Goal: Communication & Community: Participate in discussion

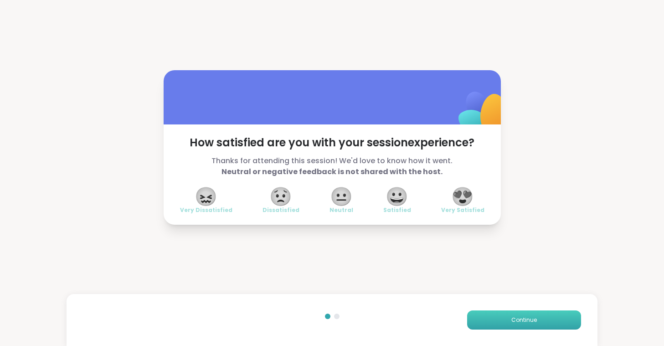
click at [522, 322] on span "Continue" at bounding box center [524, 320] width 26 height 8
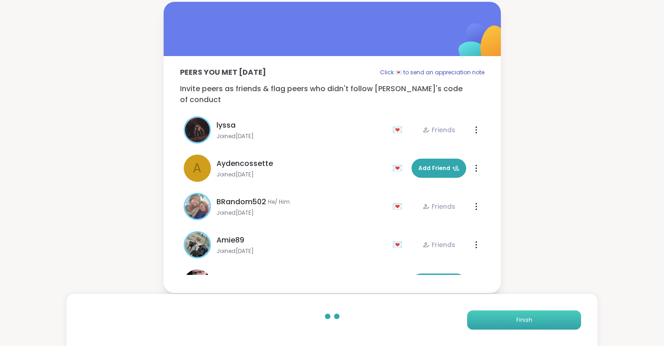
click at [522, 322] on span "Finish" at bounding box center [524, 320] width 16 height 8
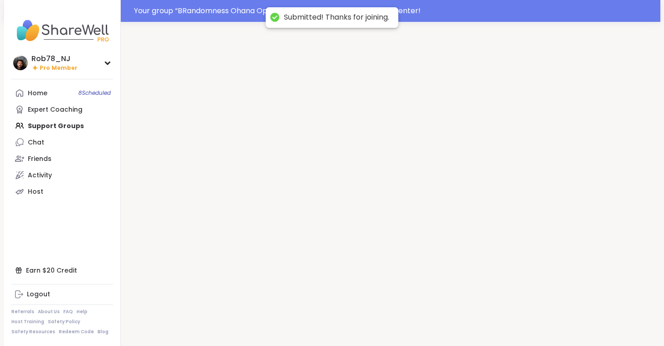
click at [522, 322] on div at bounding box center [390, 195] width 539 height 346
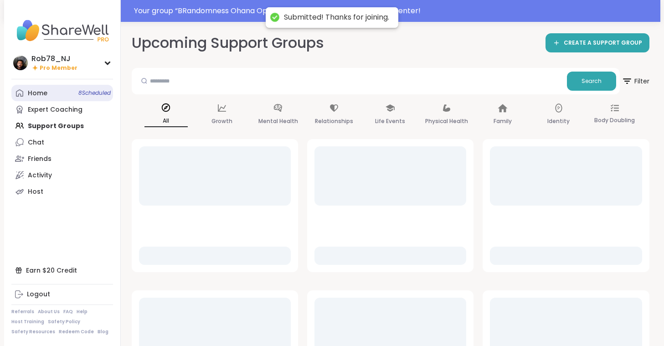
click at [56, 85] on link "Home 8 Scheduled" at bounding box center [62, 93] width 102 height 16
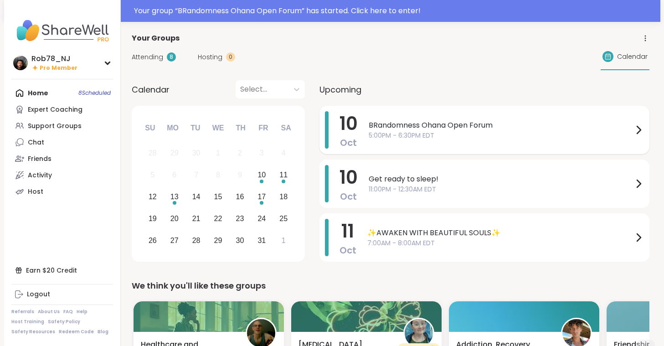
click at [469, 133] on span "5:00PM - 6:30PM EDT" at bounding box center [500, 136] width 264 height 10
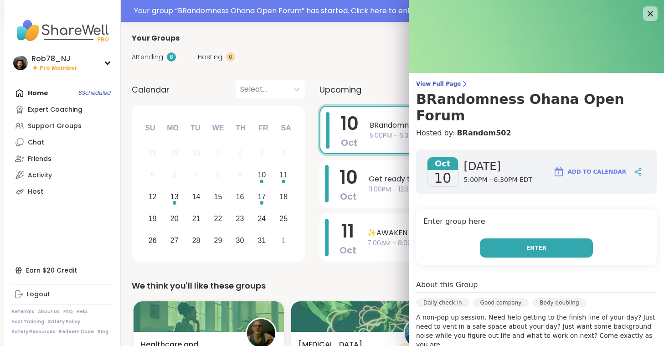
click at [521, 238] on button "Enter" at bounding box center [536, 247] width 113 height 19
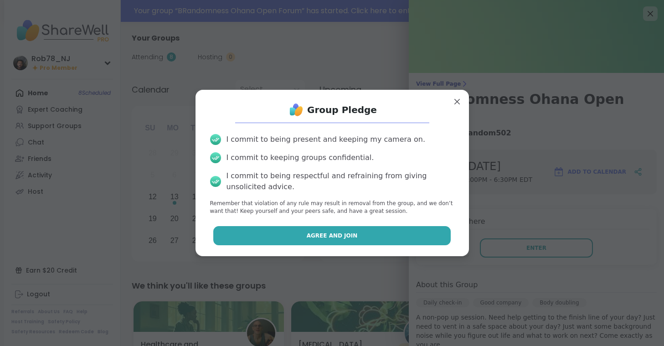
click at [386, 228] on button "Agree and Join" at bounding box center [331, 235] width 237 height 19
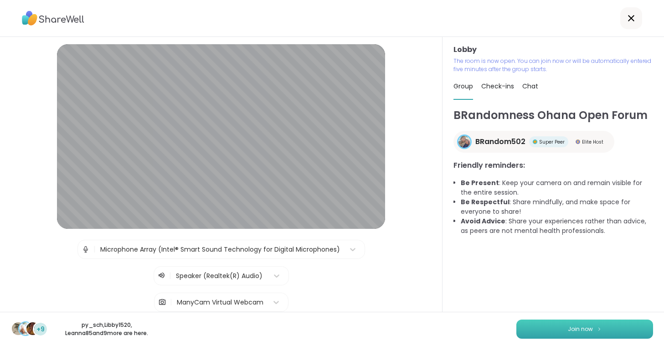
click at [554, 326] on button "Join now" at bounding box center [584, 328] width 137 height 19
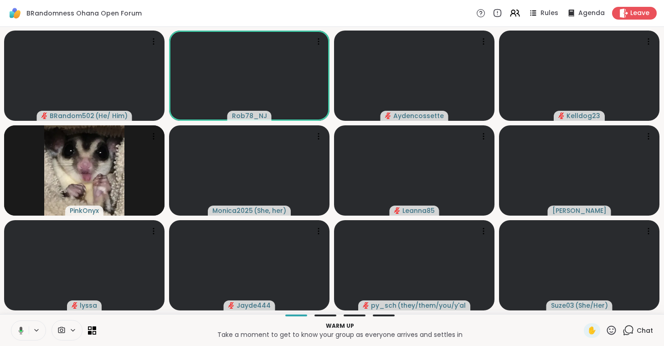
click at [24, 330] on button at bounding box center [19, 330] width 19 height 19
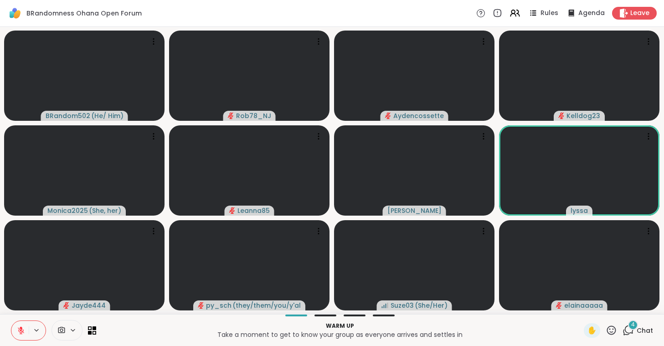
click at [58, 325] on div at bounding box center [66, 330] width 31 height 20
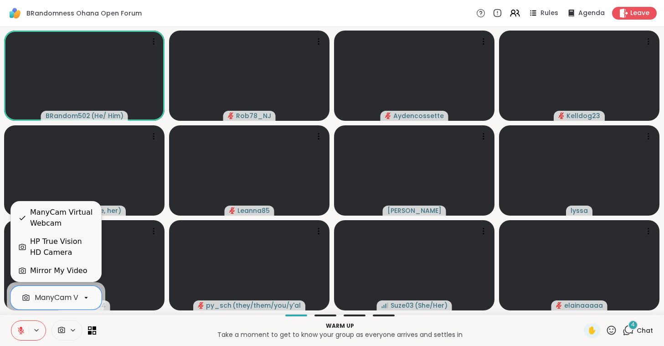
click at [63, 300] on div "ManyCam Virtual Webcam" at bounding box center [83, 297] width 97 height 11
click at [64, 248] on div "HP True Vision HD Camera" at bounding box center [62, 247] width 64 height 22
